Goal: Transaction & Acquisition: Purchase product/service

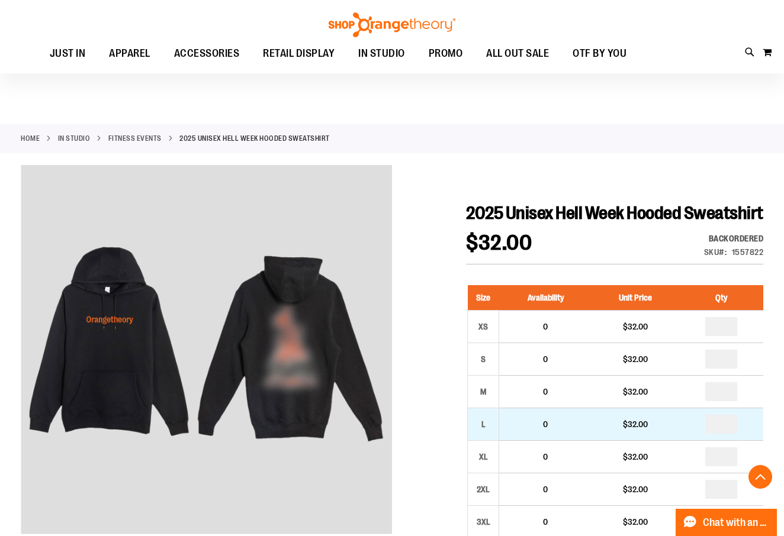
scroll to position [198, 0]
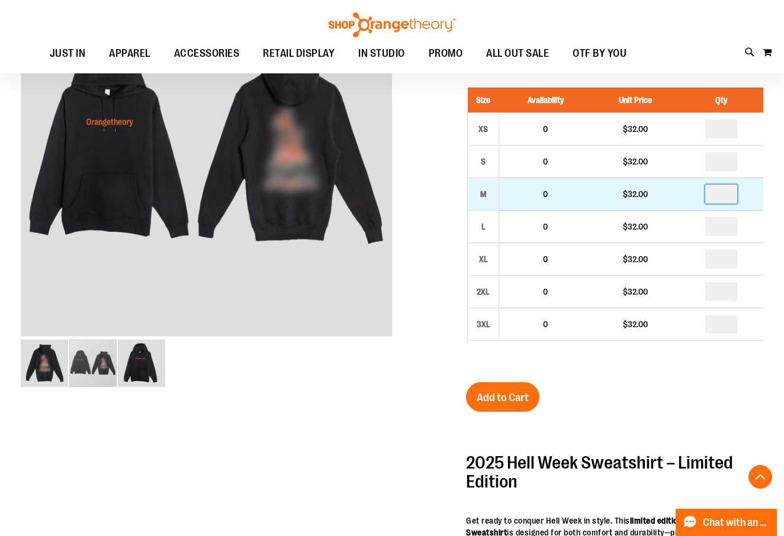
click at [734, 204] on input "number" at bounding box center [721, 194] width 32 height 19
type input "*"
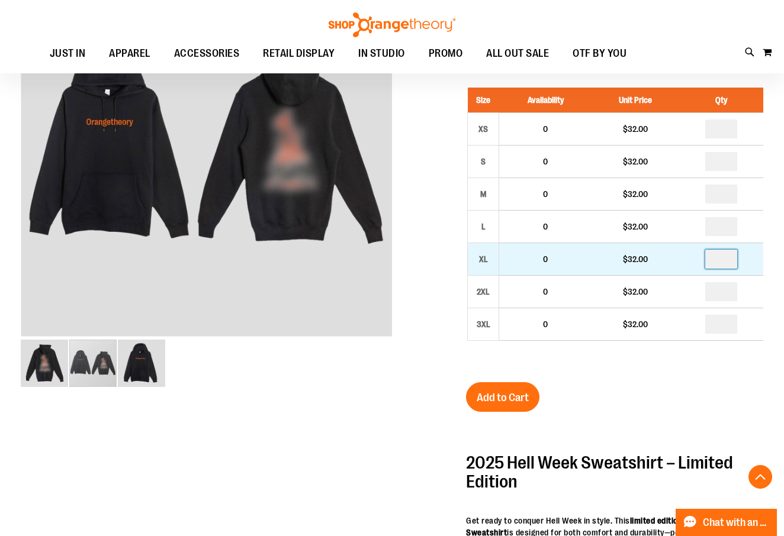
click at [728, 269] on input "number" at bounding box center [721, 259] width 32 height 19
type input "*"
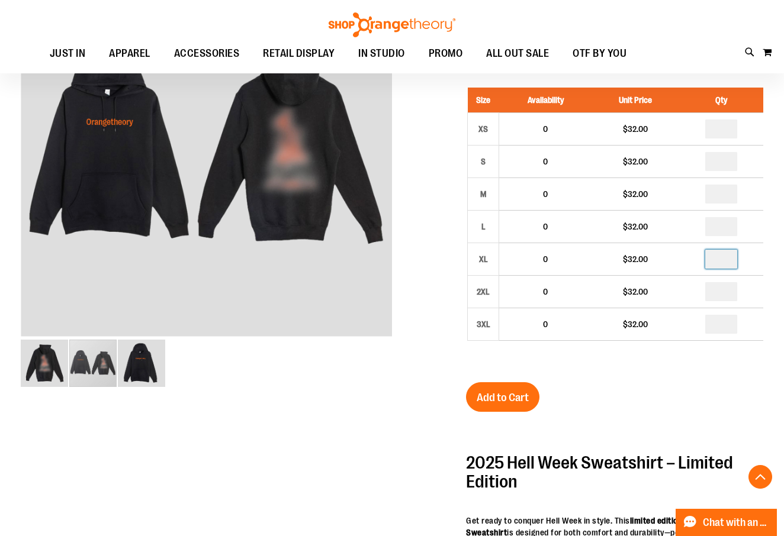
click at [677, 95] on div "2025 Unisex Hell Week Hooded Sweatshirt $32.00 Backordered Only %1 left SKU 155…" at bounding box center [614, 444] width 297 height 878
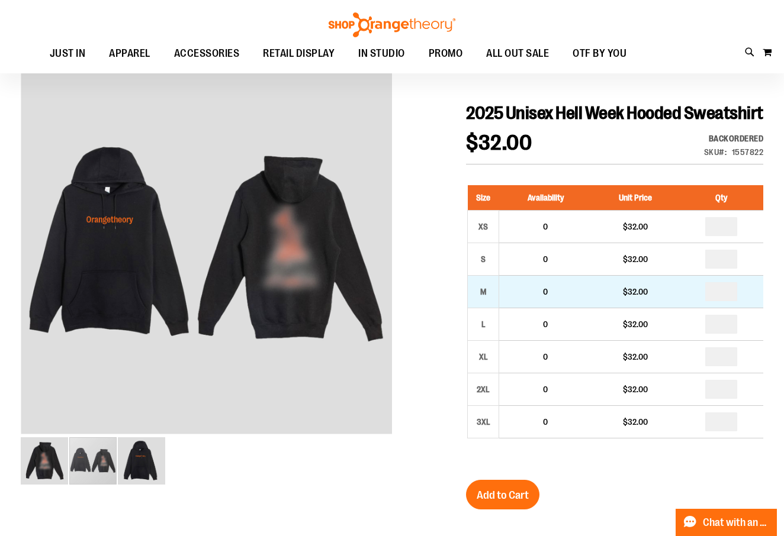
scroll to position [99, 0]
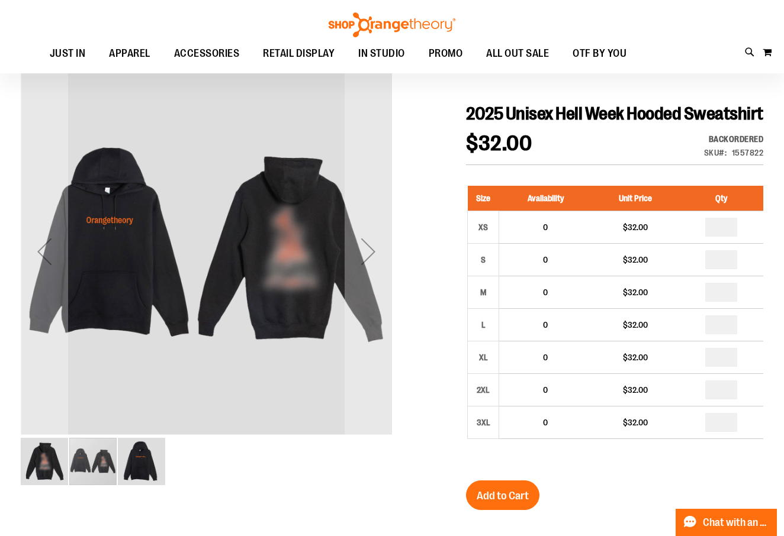
click at [135, 462] on img "image 3 of 3" at bounding box center [141, 461] width 47 height 47
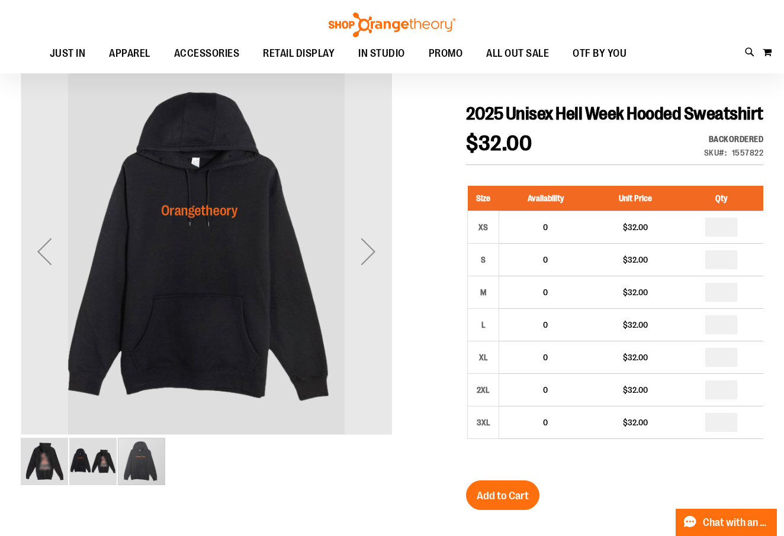
click at [57, 454] on img "image 1 of 3" at bounding box center [44, 461] width 47 height 47
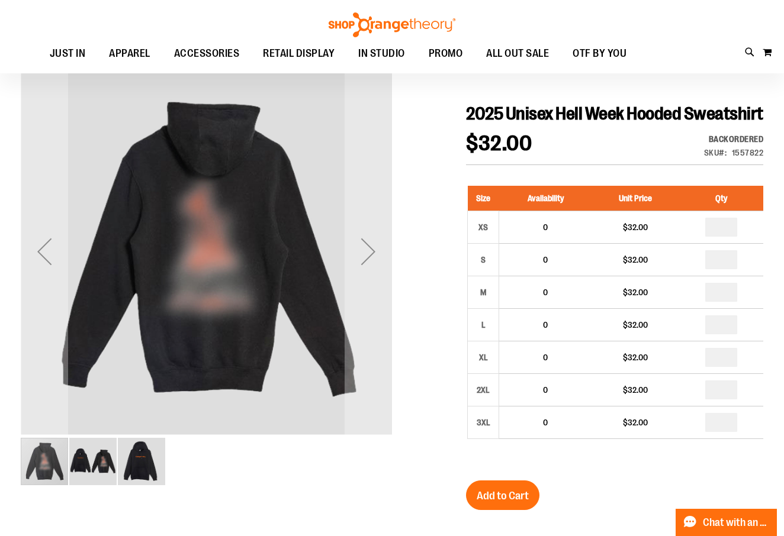
click at [84, 459] on img "image 2 of 3" at bounding box center [92, 461] width 47 height 47
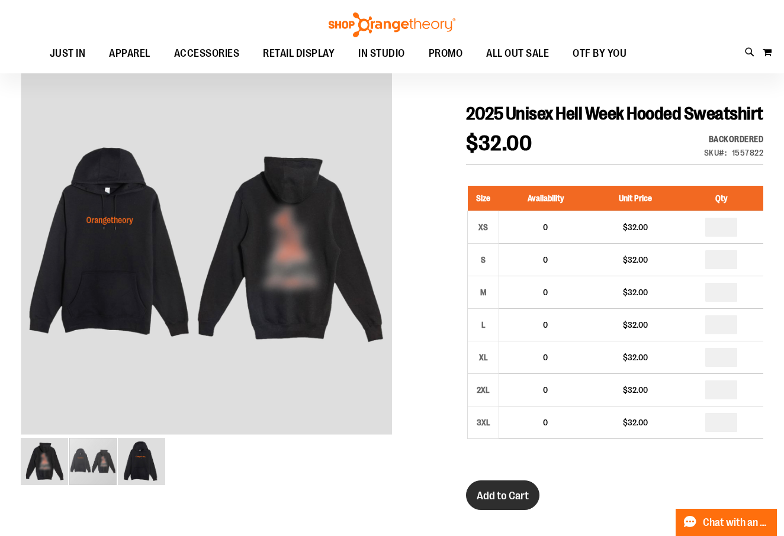
click at [522, 503] on span "Add to Cart" at bounding box center [503, 496] width 52 height 13
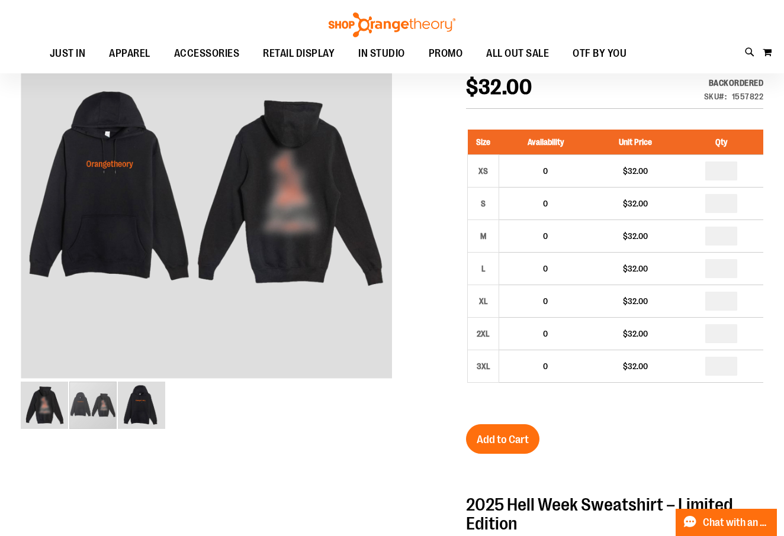
scroll to position [169, 0]
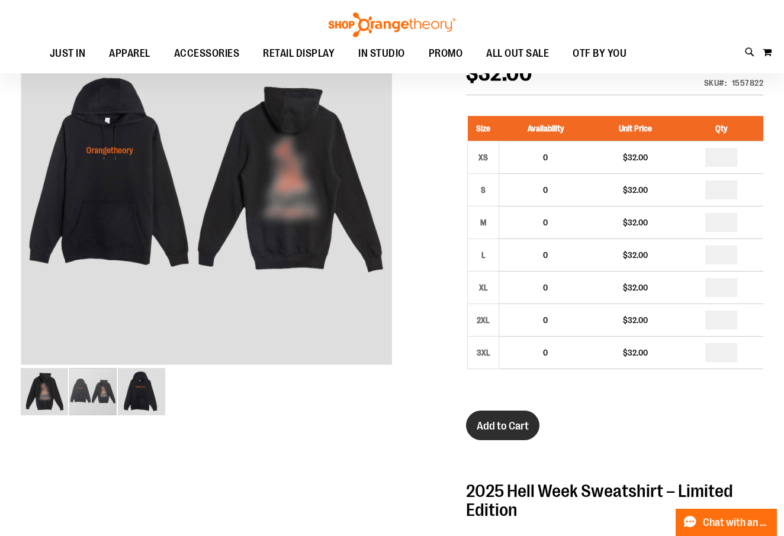
click at [511, 433] on span "Add to Cart" at bounding box center [503, 426] width 52 height 13
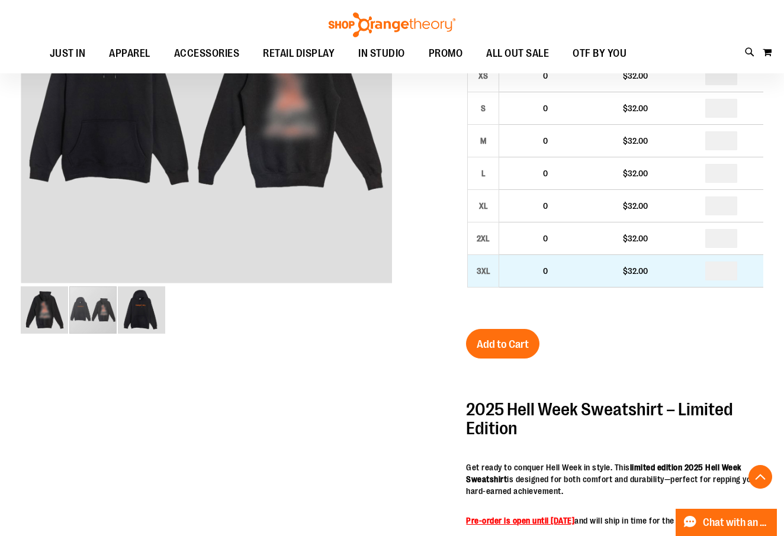
scroll to position [188, 0]
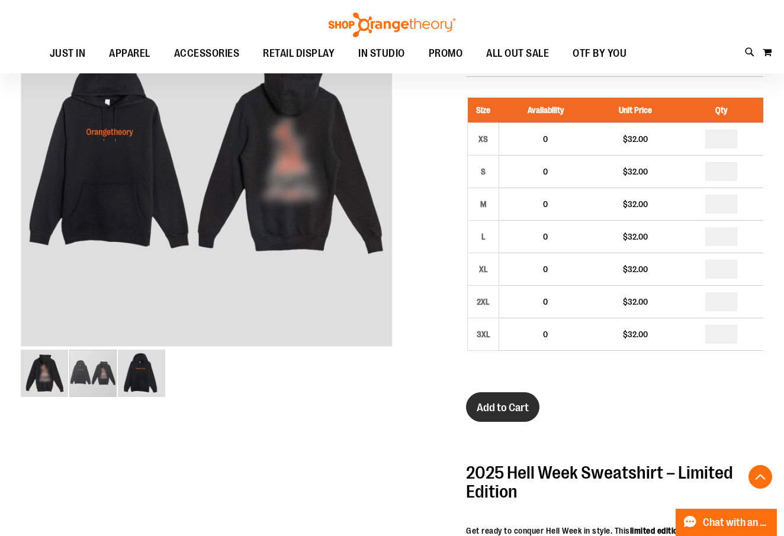
click at [493, 414] on span "Add to Cart" at bounding box center [503, 407] width 52 height 13
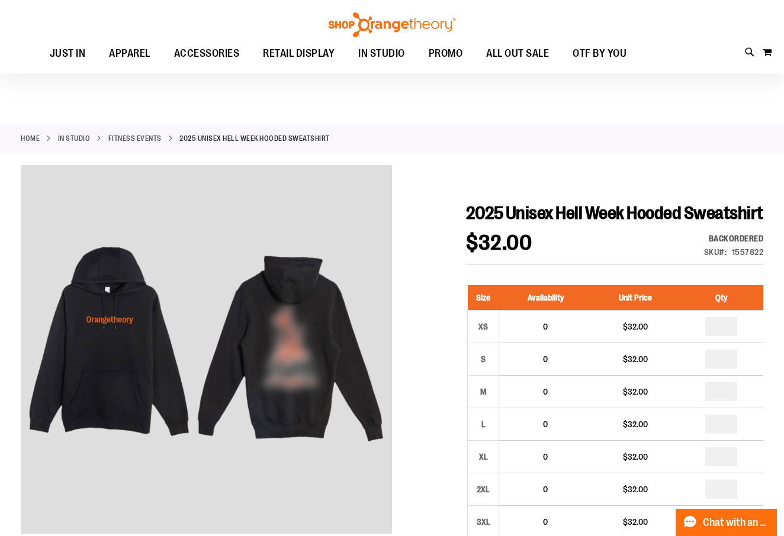
scroll to position [0, 0]
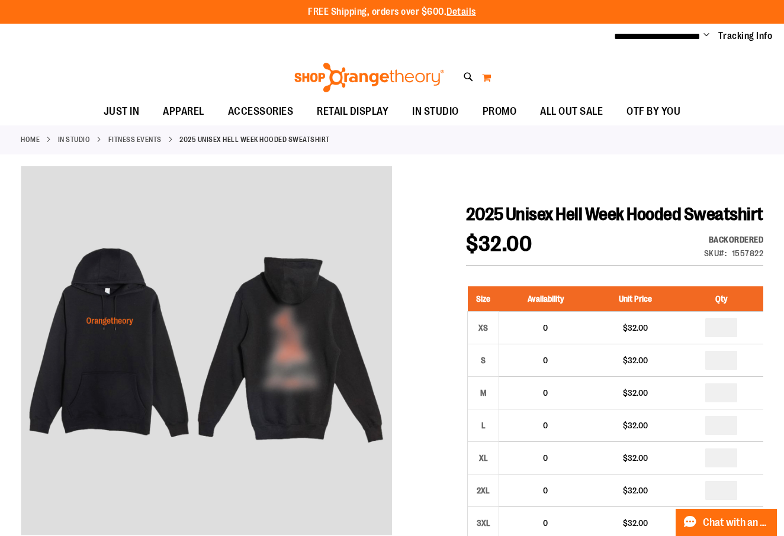
click at [484, 76] on button "My Cart 0" at bounding box center [486, 77] width 10 height 19
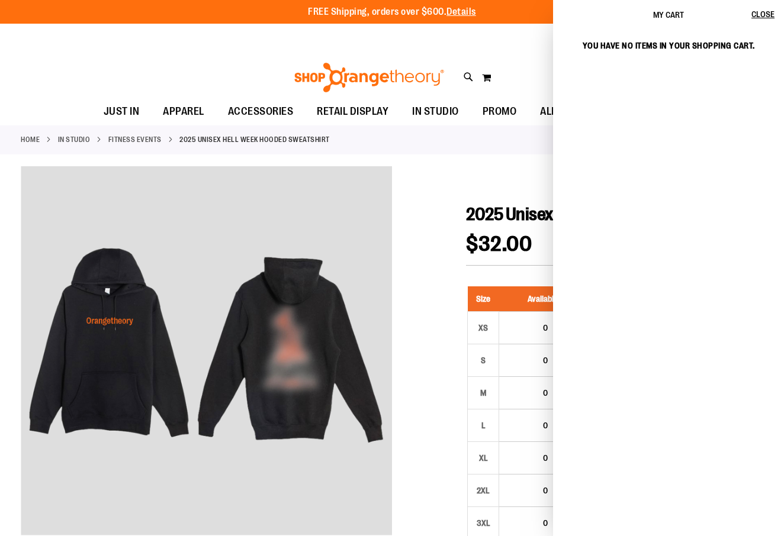
click at [637, 95] on div "My cart" at bounding box center [668, 234] width 231 height 409
click at [759, 17] on span "Close" at bounding box center [762, 13] width 23 height 9
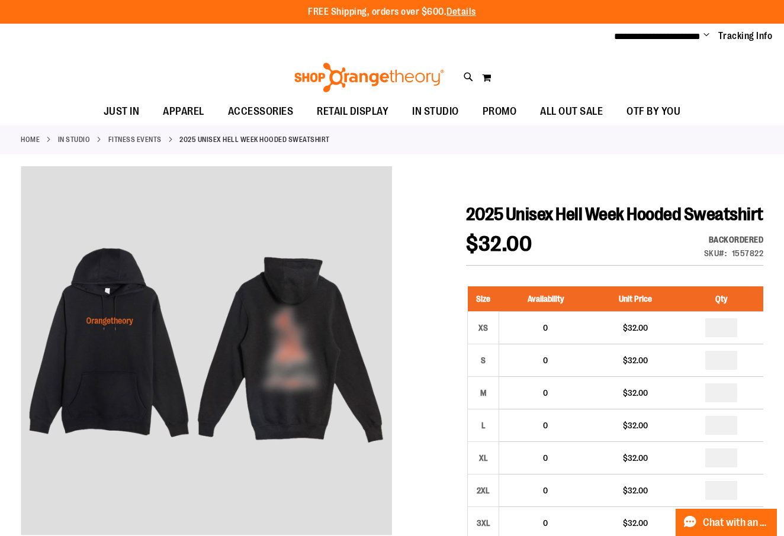
click at [690, 30] on li "**********" at bounding box center [657, 37] width 86 height 14
